Goal: Task Accomplishment & Management: Use online tool/utility

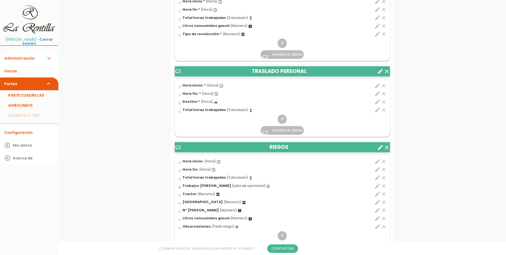
scroll to position [1515, 0]
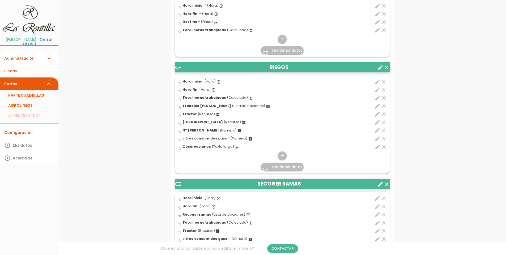
click at [376, 106] on icon "edit" at bounding box center [377, 106] width 6 height 6
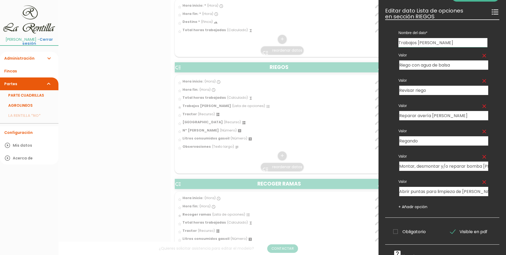
scroll to position [24, 0]
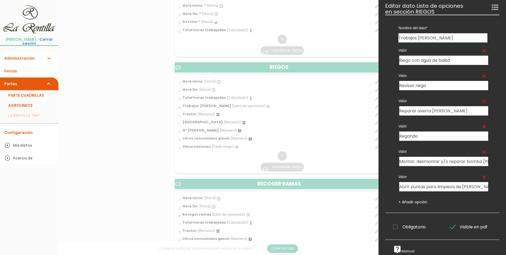
click at [410, 199] on link "+ Añadir opción" at bounding box center [413, 201] width 29 height 5
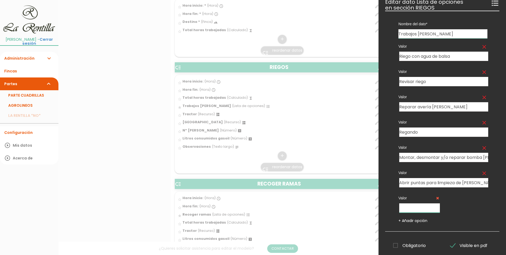
click at [405, 207] on input "text" at bounding box center [419, 207] width 41 height 9
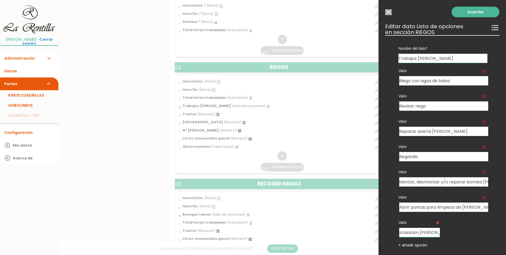
type input "Instalación [PERSON_NAME]"
click at [472, 10] on link "Guardar" at bounding box center [476, 12] width 48 height 11
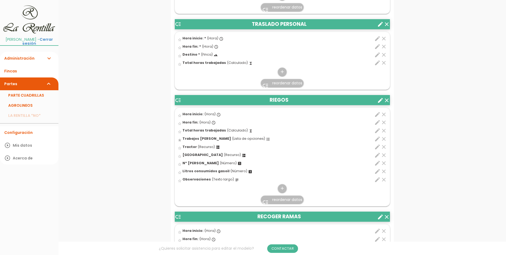
scroll to position [1533, 0]
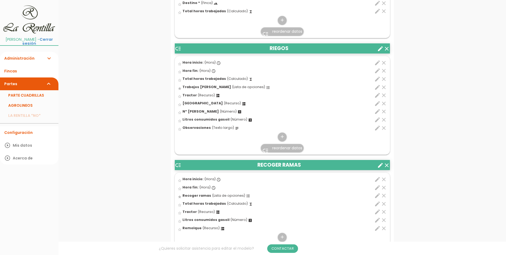
click at [380, 49] on icon "create" at bounding box center [380, 48] width 6 height 6
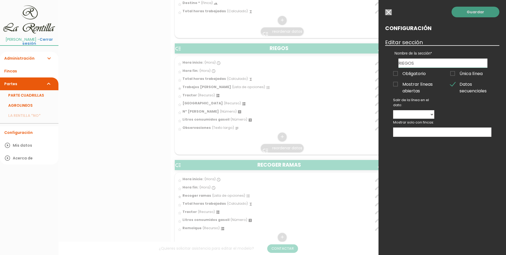
click at [463, 13] on link "Guardar" at bounding box center [476, 12] width 48 height 11
click at [388, 12] on input "button" at bounding box center [388, 12] width 7 height 6
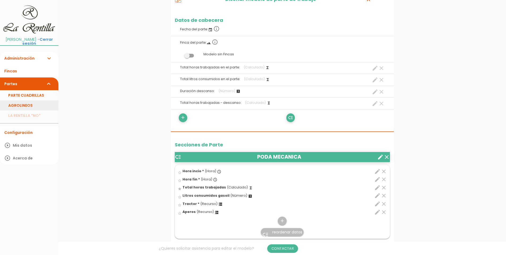
click at [15, 103] on link "AGROLINEOS" at bounding box center [29, 105] width 58 height 10
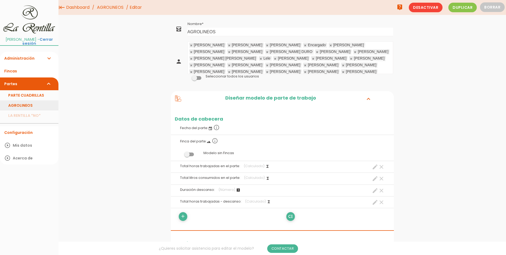
click at [33, 103] on link "AGROLINEOS" at bounding box center [29, 105] width 58 height 10
